Goal: Check status: Check status

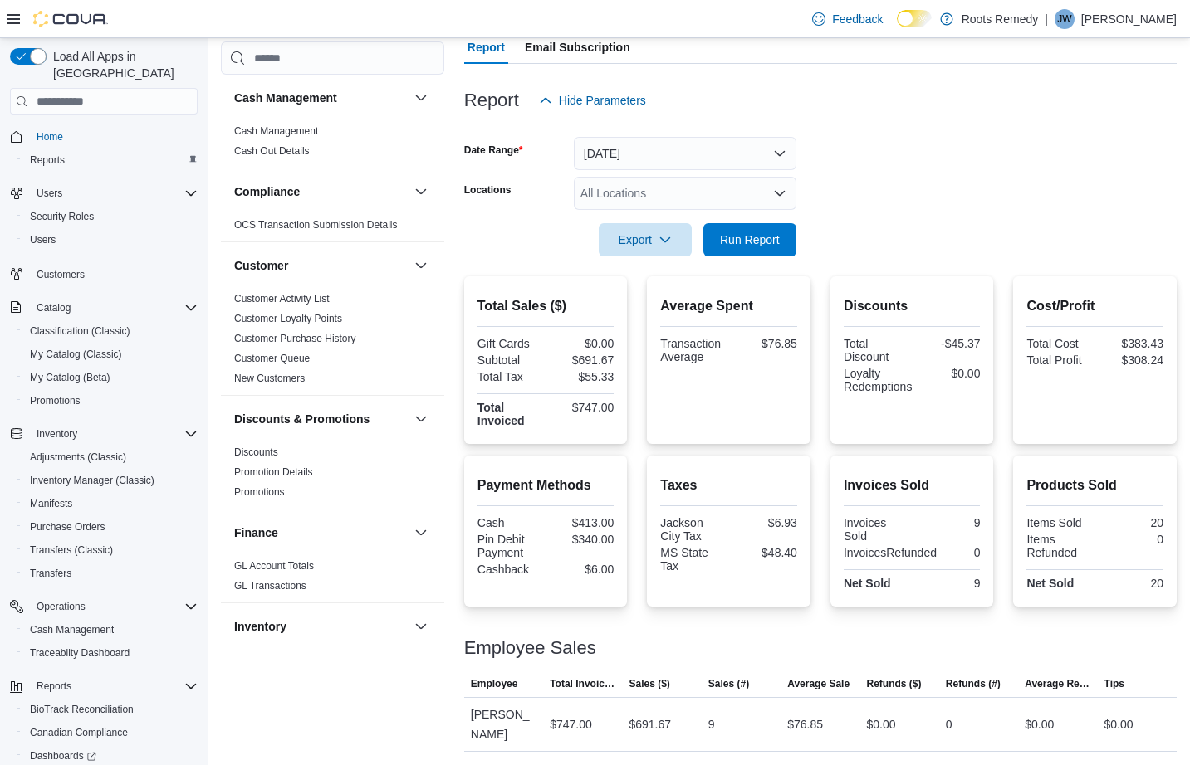
scroll to position [139, 0]
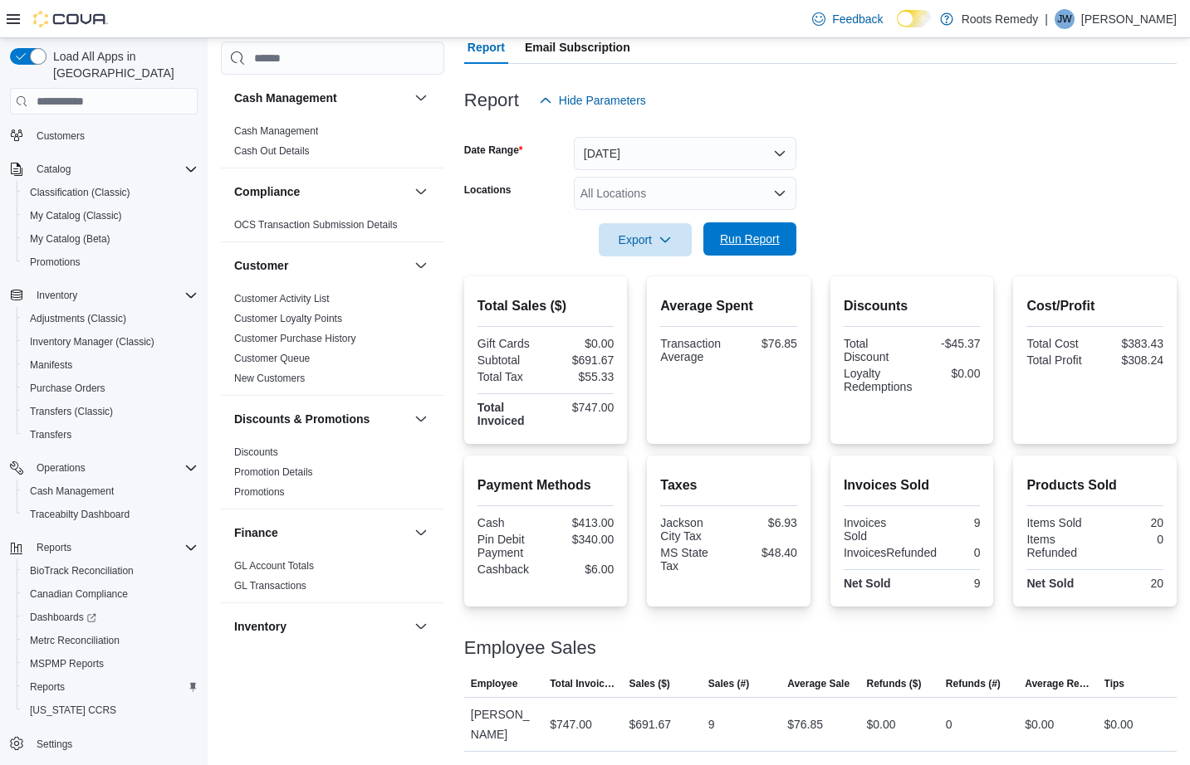
click at [745, 243] on span "Run Report" at bounding box center [750, 239] width 60 height 17
click at [738, 231] on span "Run Report" at bounding box center [749, 238] width 73 height 33
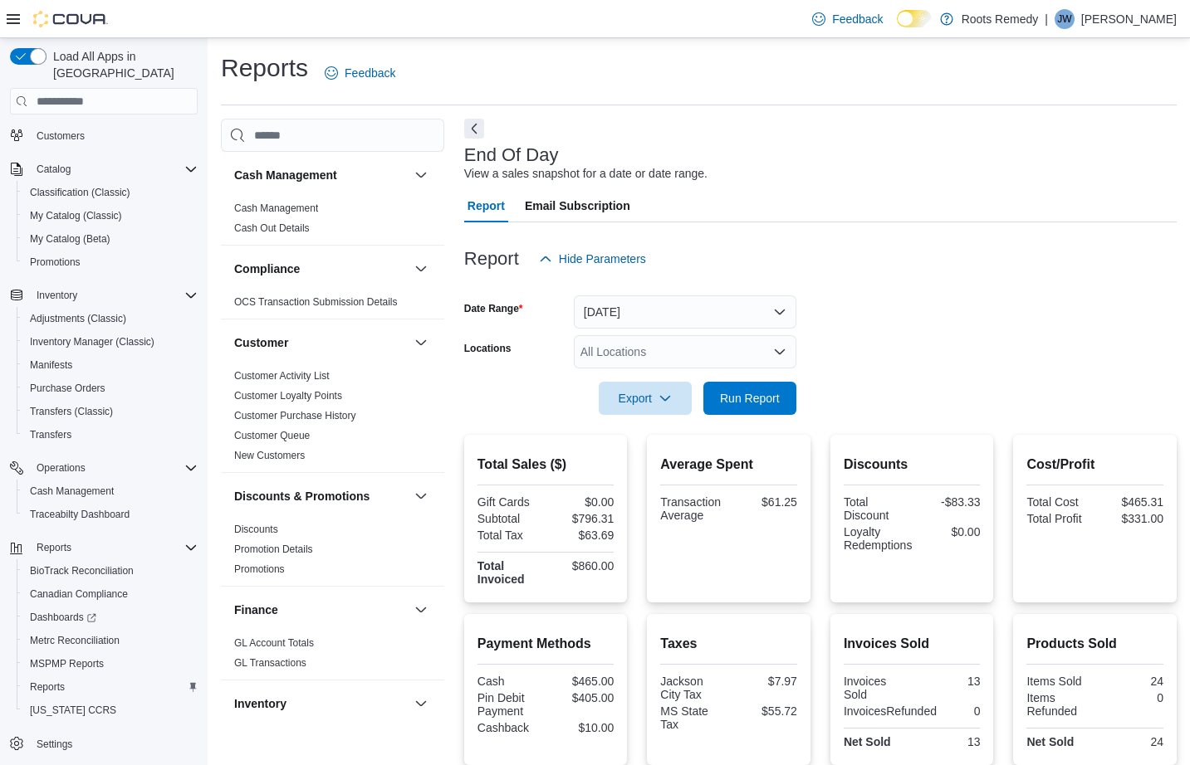
scroll to position [159, 0]
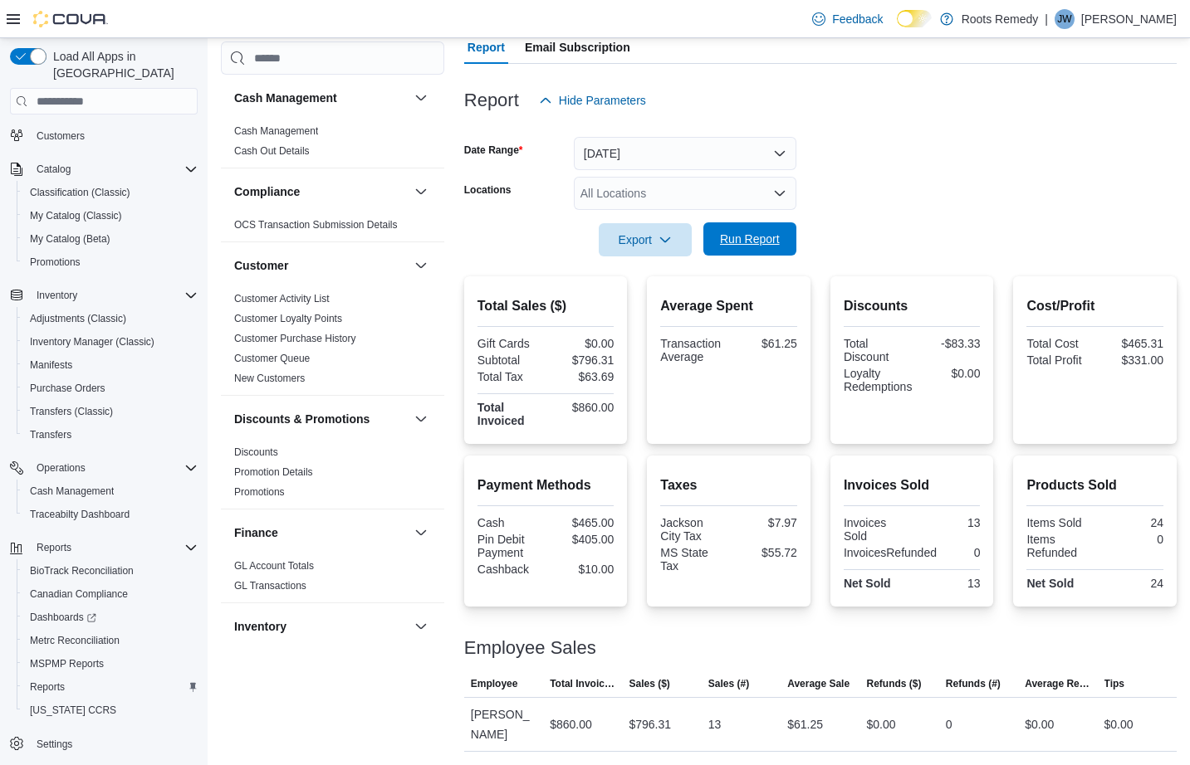
click at [763, 240] on span "Run Report" at bounding box center [750, 239] width 60 height 17
click at [751, 227] on span "Run Report" at bounding box center [749, 238] width 73 height 33
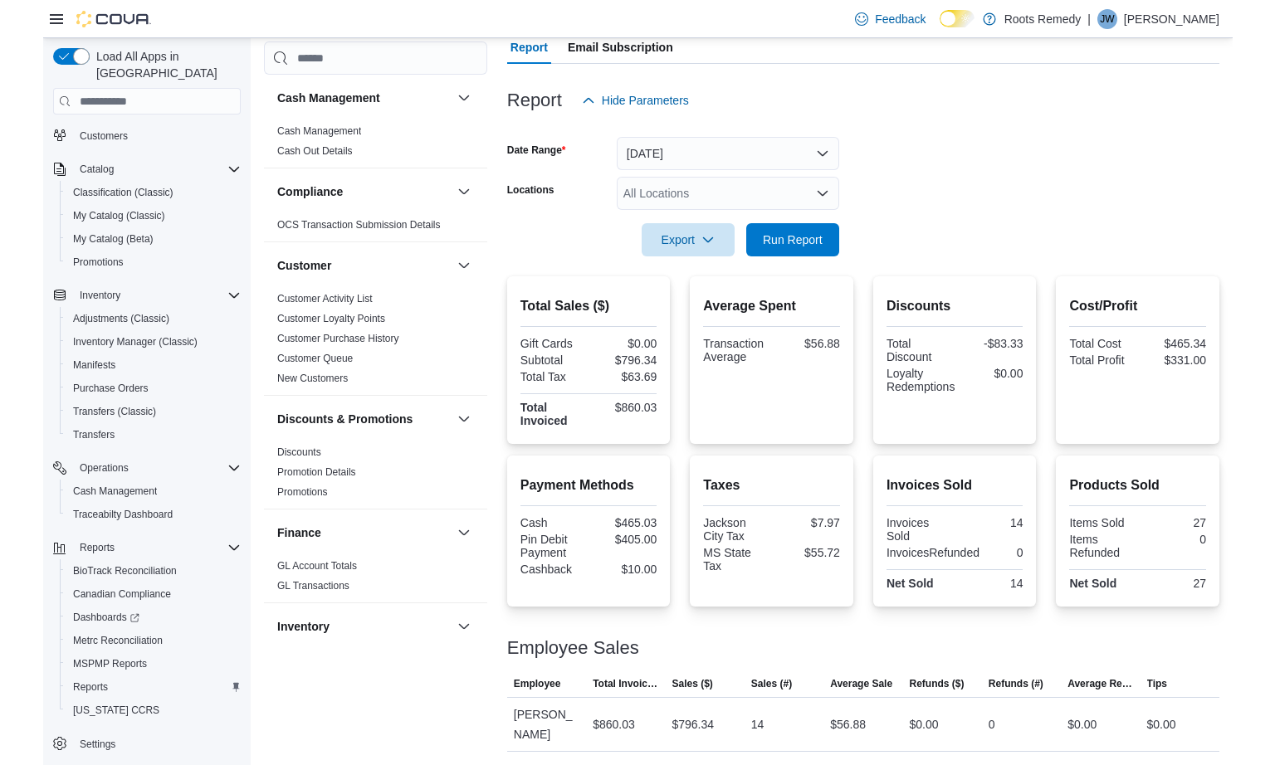
scroll to position [139, 0]
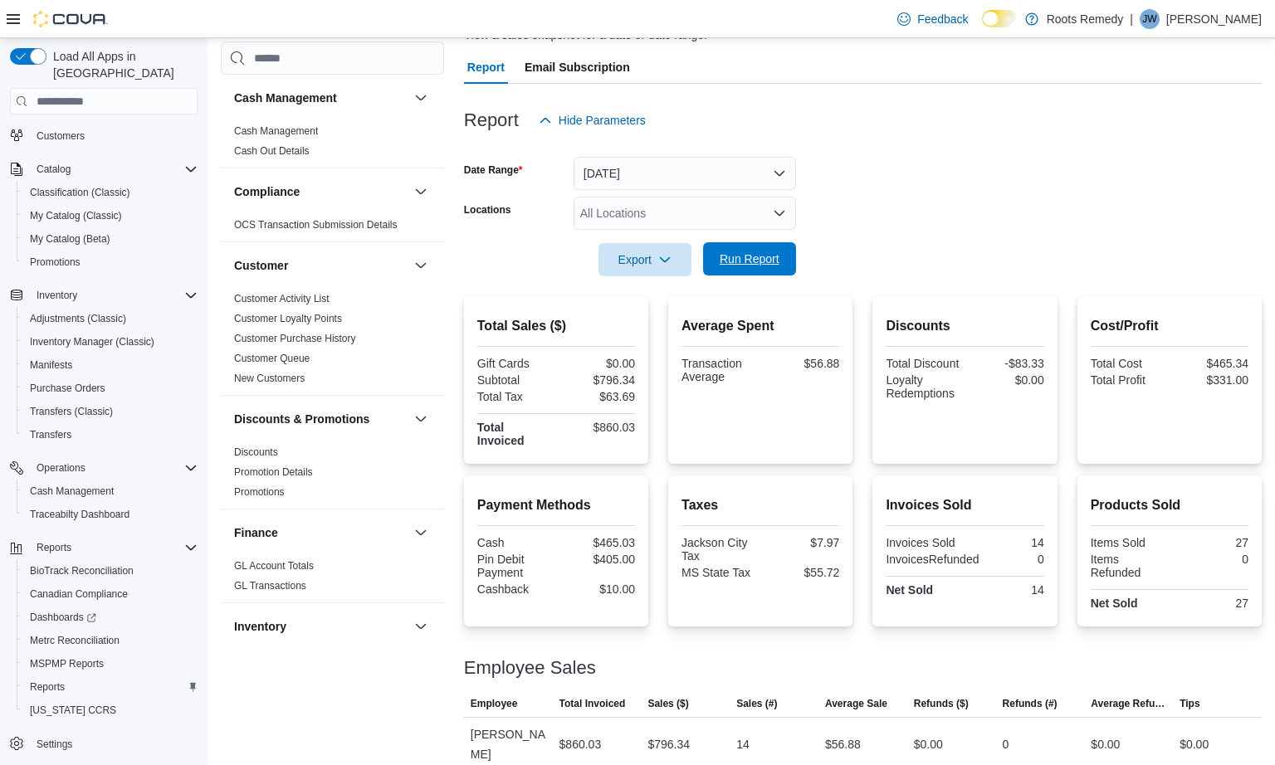
click at [736, 266] on span "Run Report" at bounding box center [750, 259] width 60 height 17
click at [750, 252] on span "Run Report" at bounding box center [750, 259] width 60 height 17
click at [772, 174] on button "[DATE]" at bounding box center [685, 173] width 222 height 33
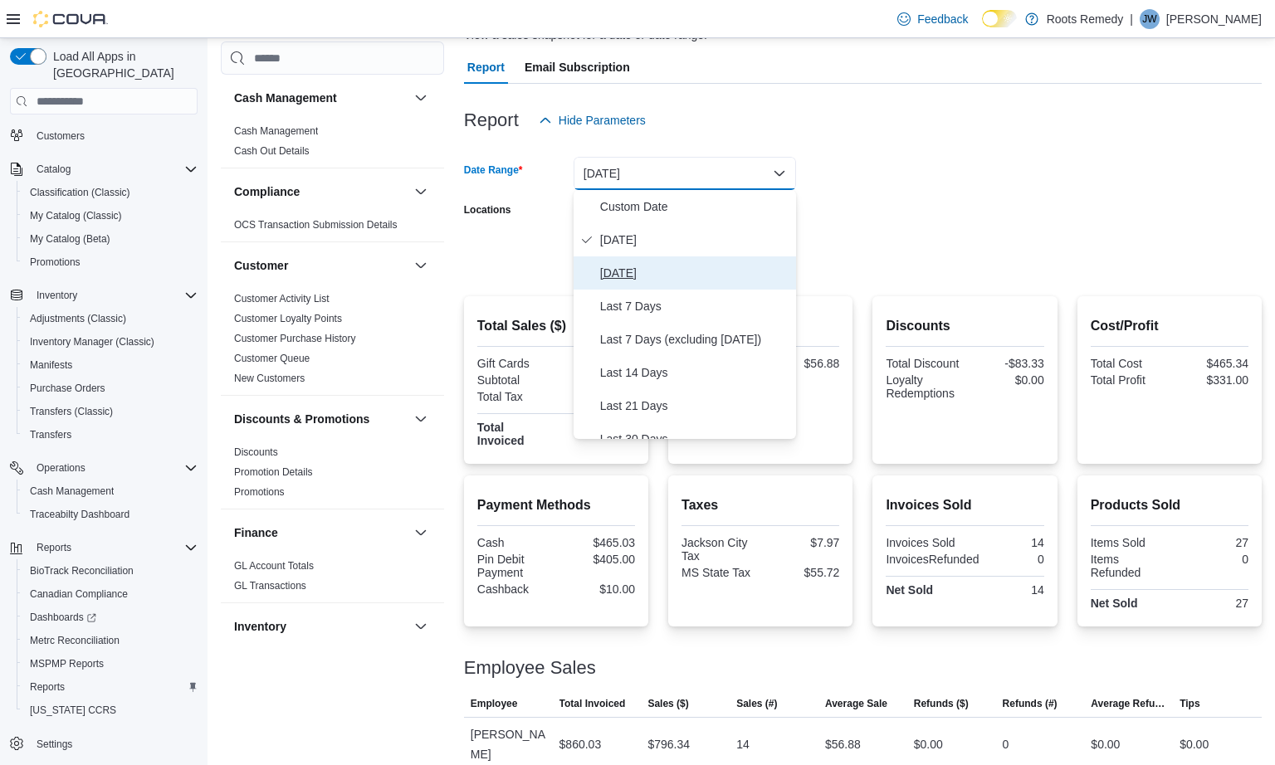
click at [619, 274] on span "[DATE]" at bounding box center [694, 273] width 189 height 20
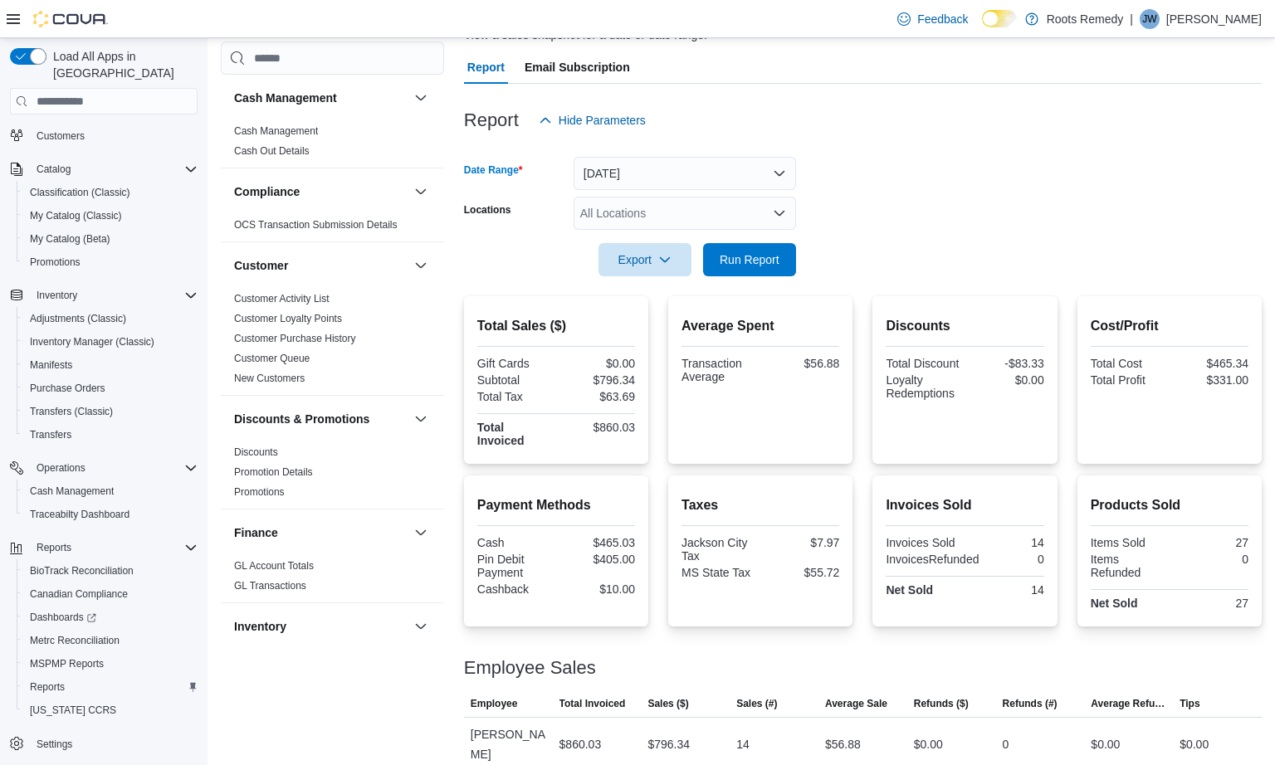
click at [866, 210] on form "Date Range [DATE] Locations All Locations Export Run Report" at bounding box center [863, 206] width 798 height 139
click at [781, 181] on button "[DATE]" at bounding box center [685, 173] width 222 height 33
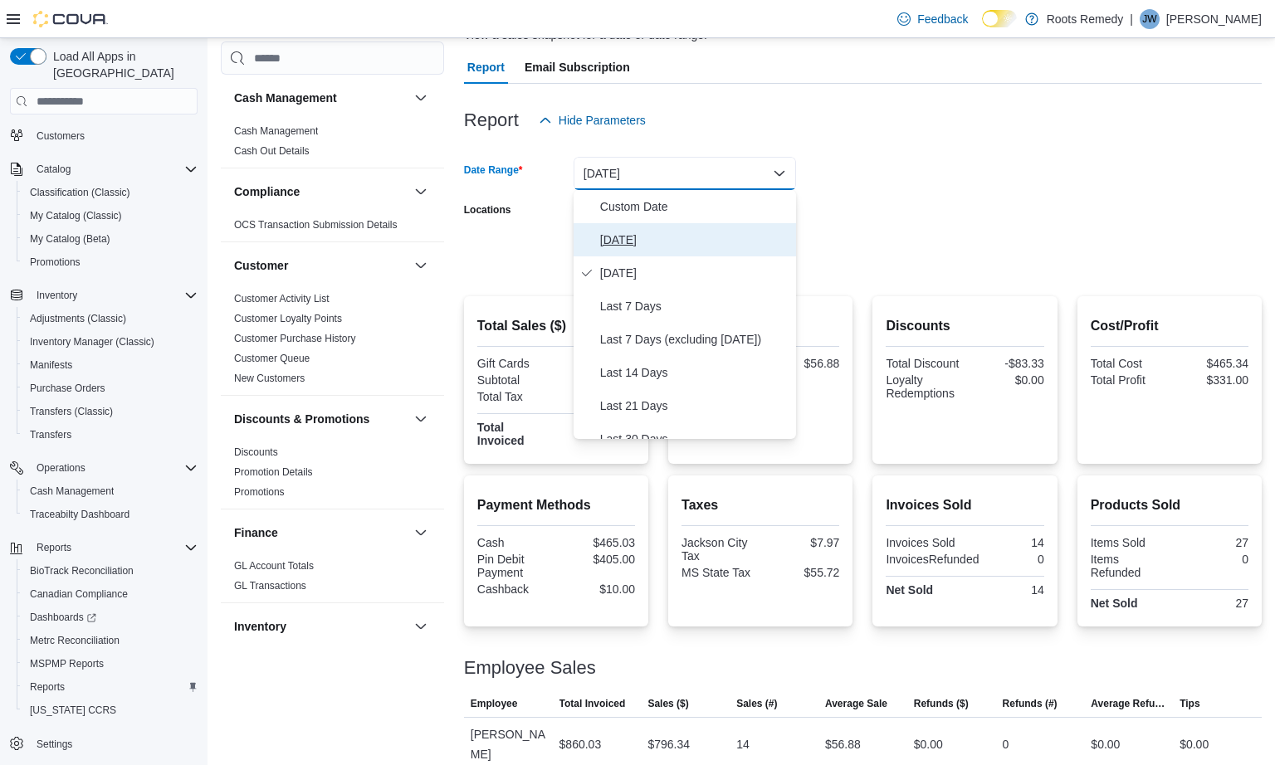
click at [620, 239] on span "[DATE]" at bounding box center [694, 240] width 189 height 20
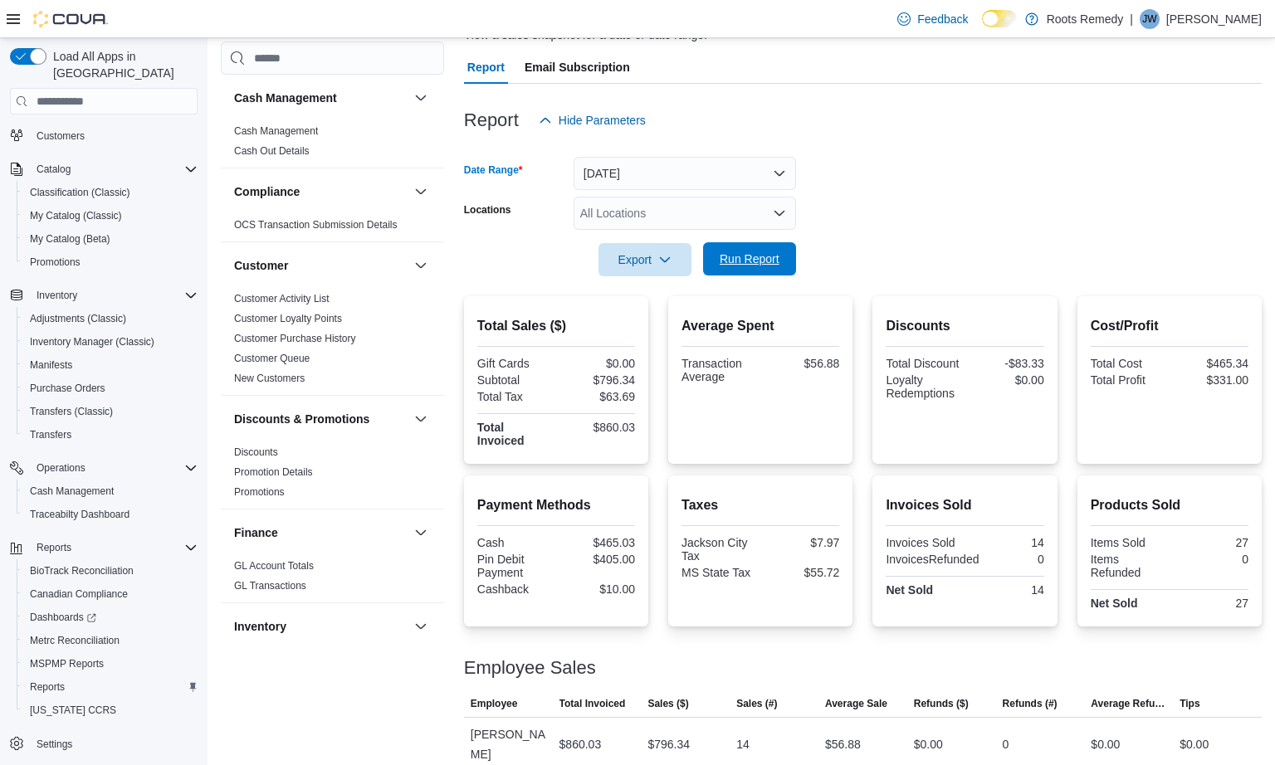
click at [744, 257] on span "Run Report" at bounding box center [750, 259] width 60 height 17
